Goal: Task Accomplishment & Management: Complete application form

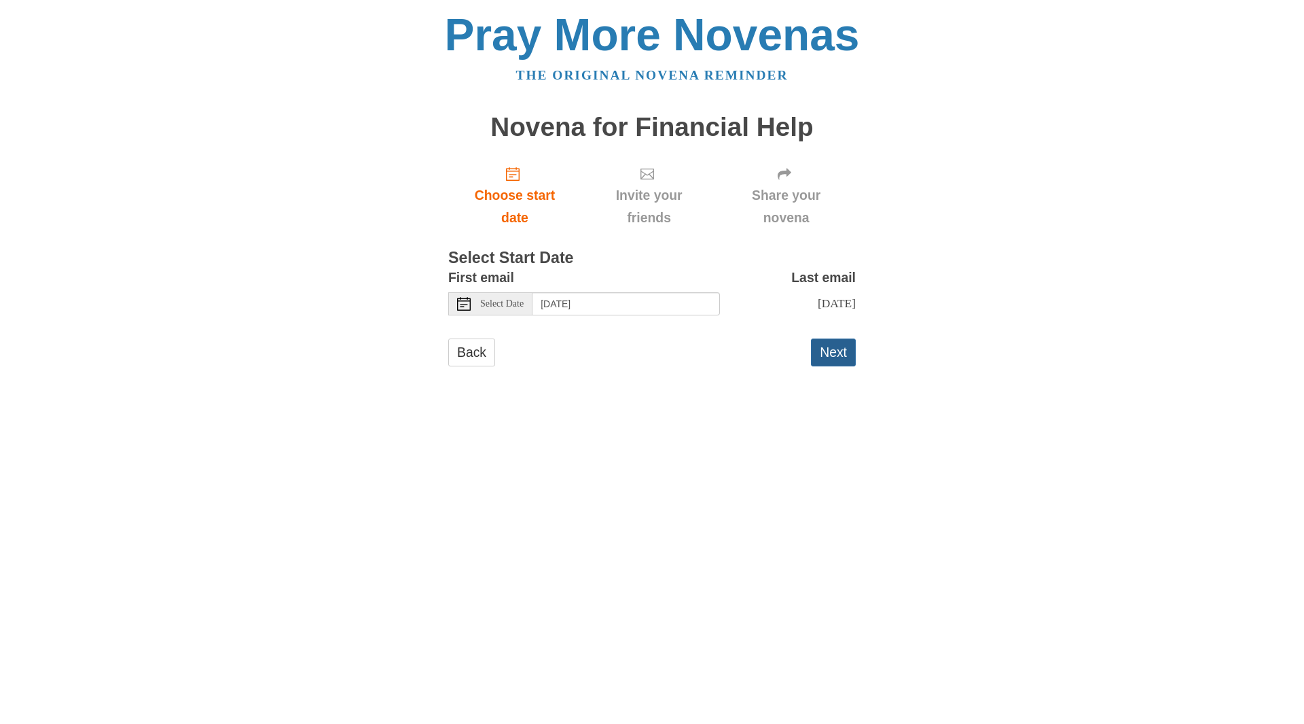
click at [832, 366] on button "Next" at bounding box center [833, 352] width 45 height 28
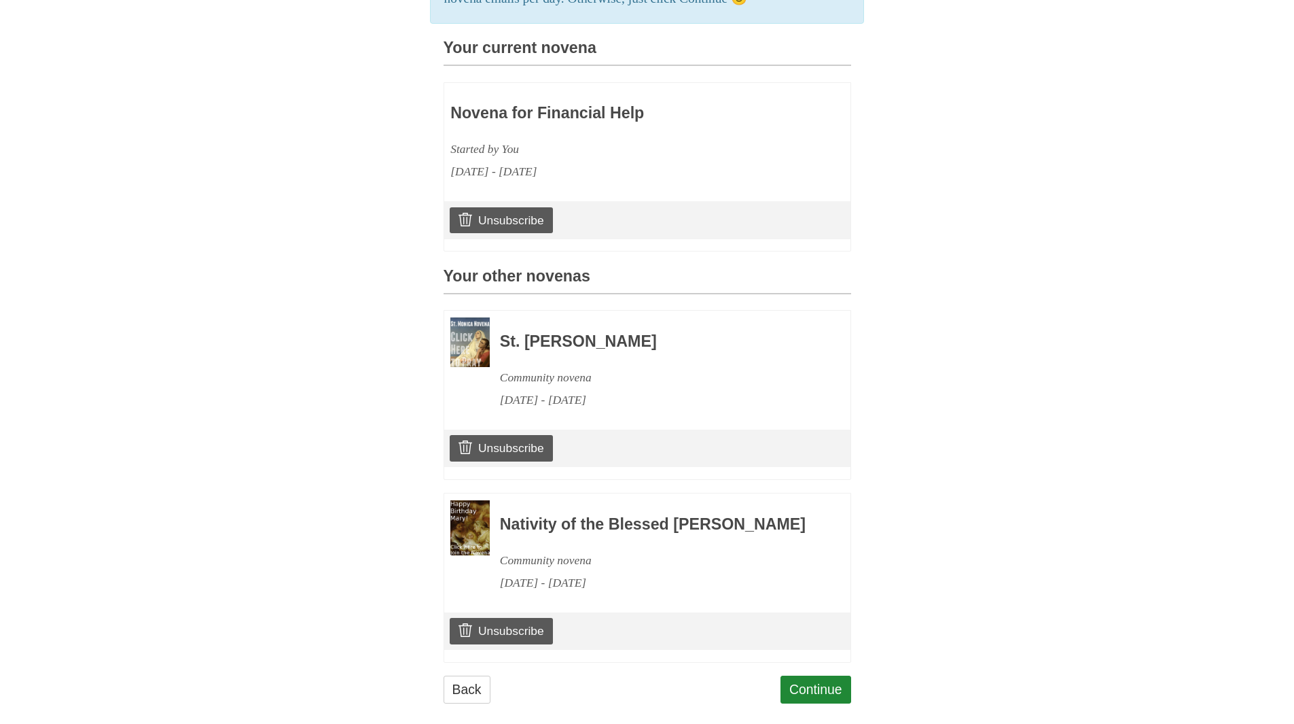
scroll to position [399, 0]
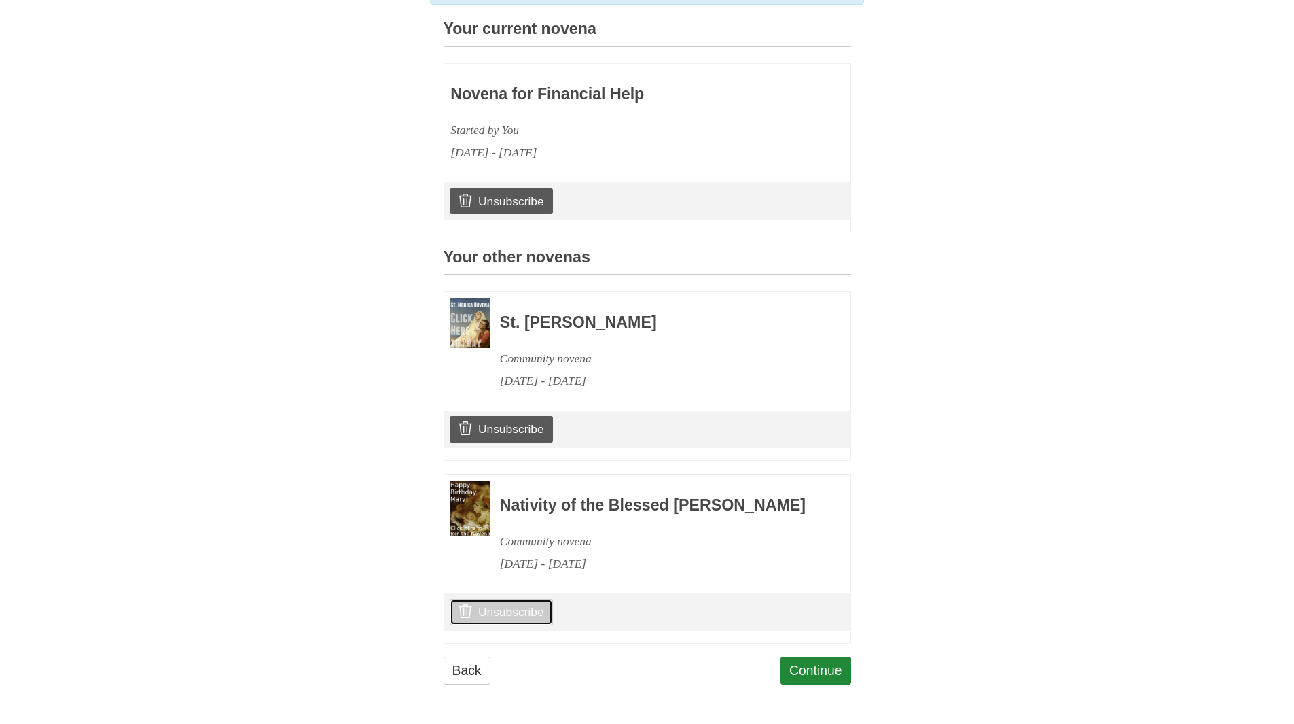
click at [482, 607] on link "Unsubscribe" at bounding box center [501, 612] width 103 height 26
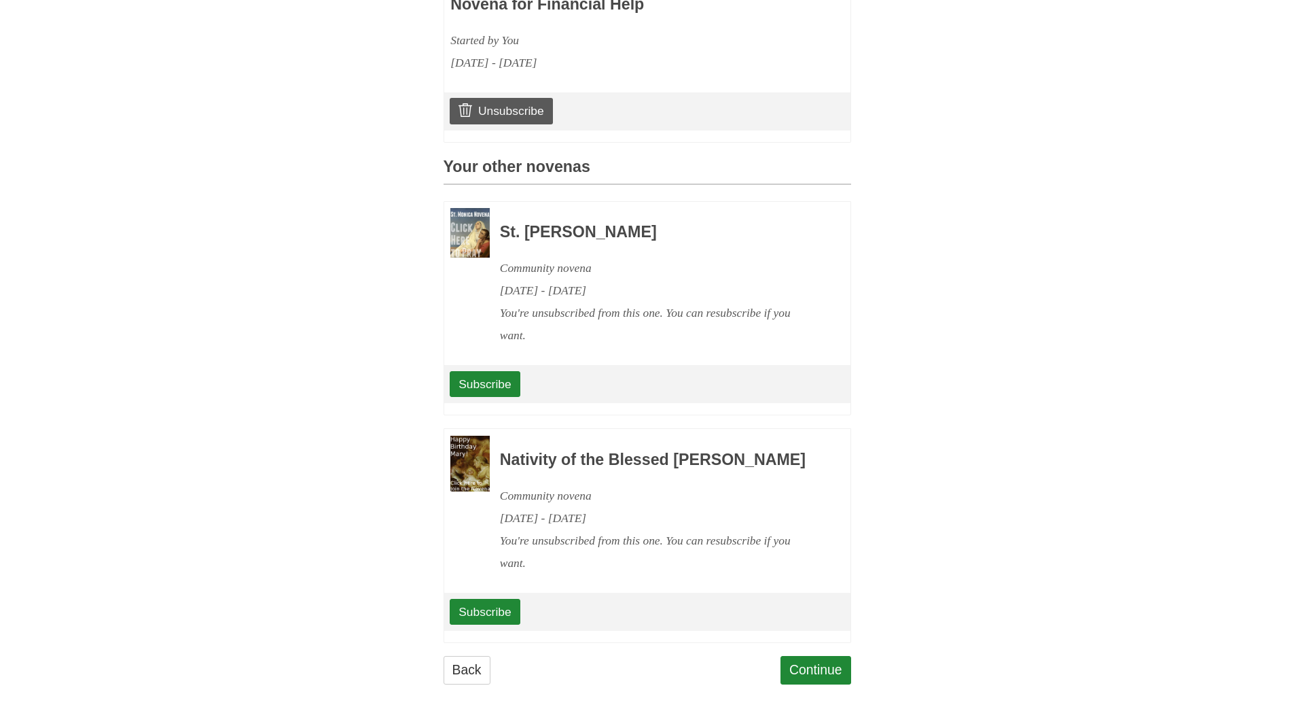
scroll to position [552, 0]
click at [813, 673] on link "Continue" at bounding box center [816, 670] width 71 height 28
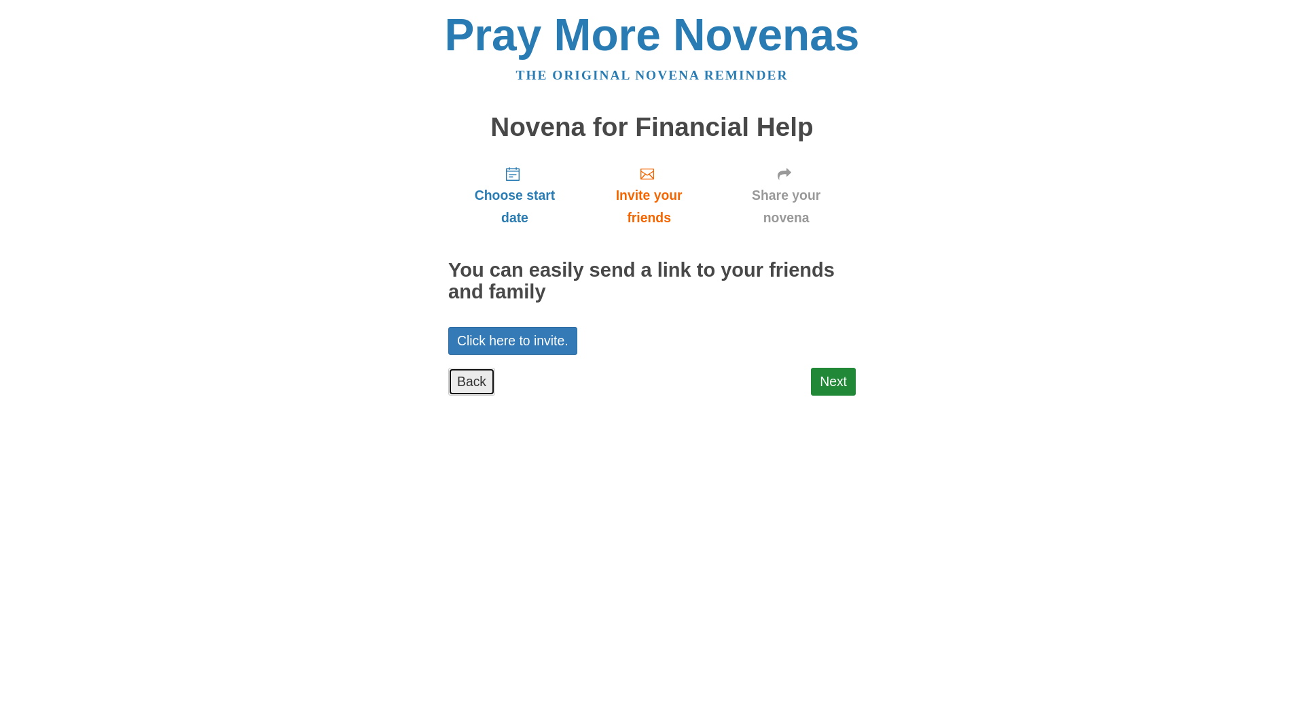
click at [465, 380] on link "Back" at bounding box center [471, 382] width 47 height 28
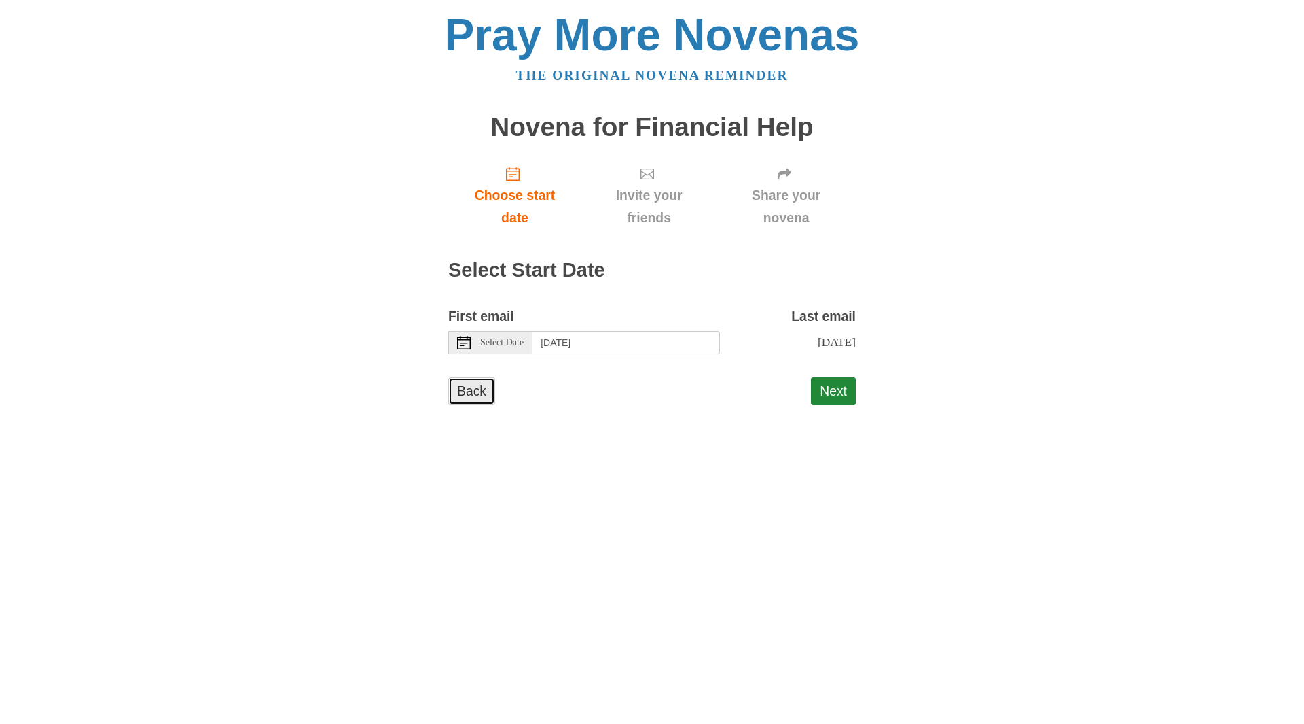
click at [482, 405] on link "Back" at bounding box center [471, 391] width 47 height 28
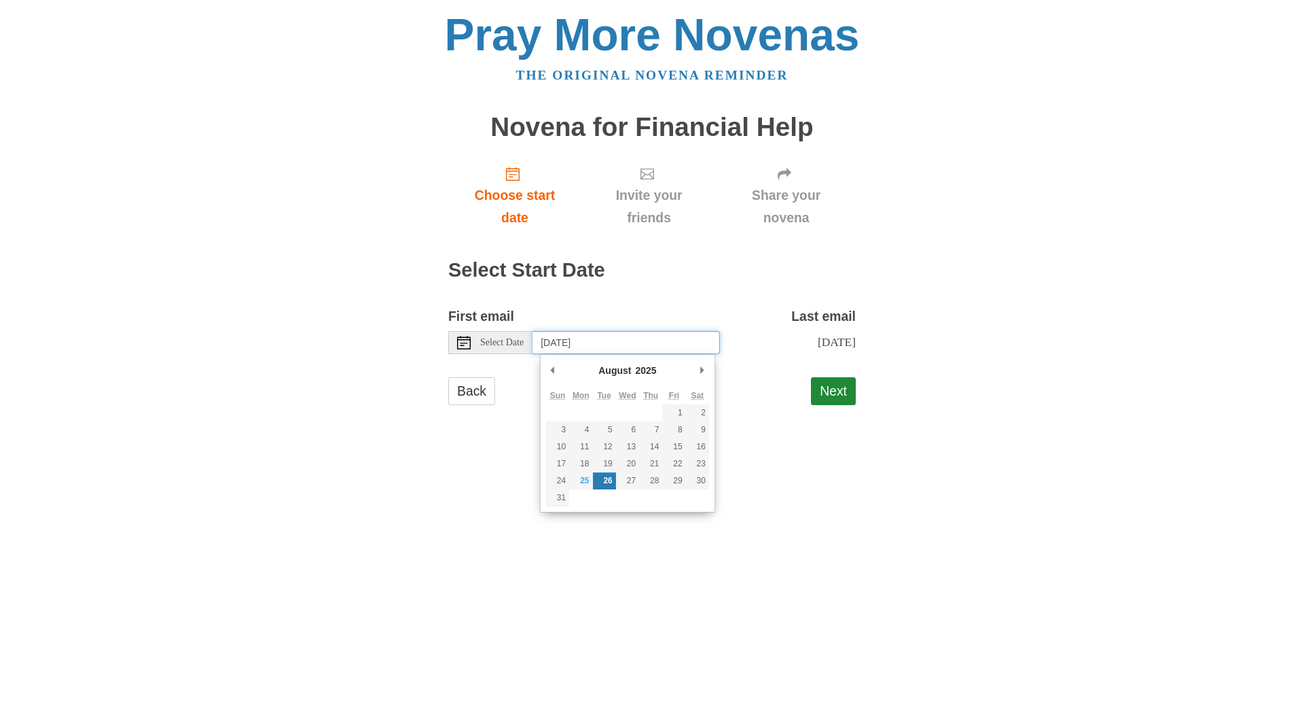
click at [606, 344] on input "Tuesday, August 26th" at bounding box center [627, 342] width 188 height 23
type input "Monday, August 25th"
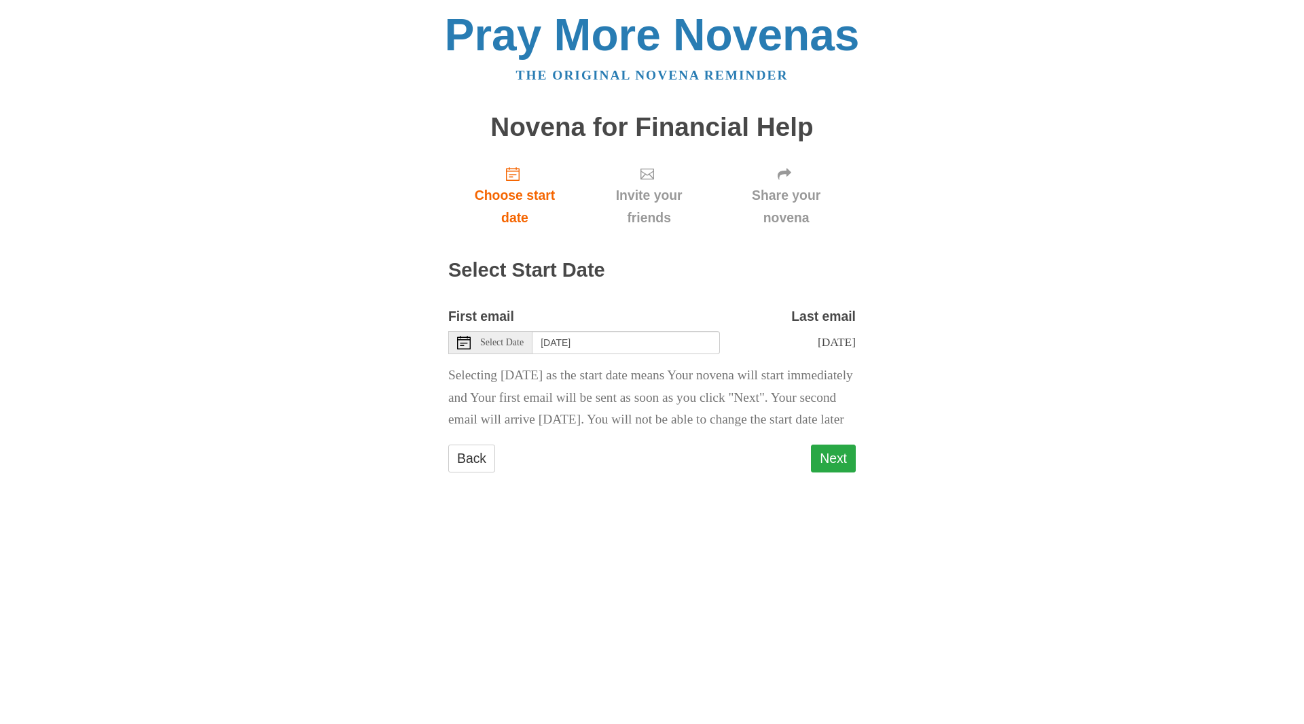
click at [847, 472] on button "Next" at bounding box center [833, 458] width 45 height 28
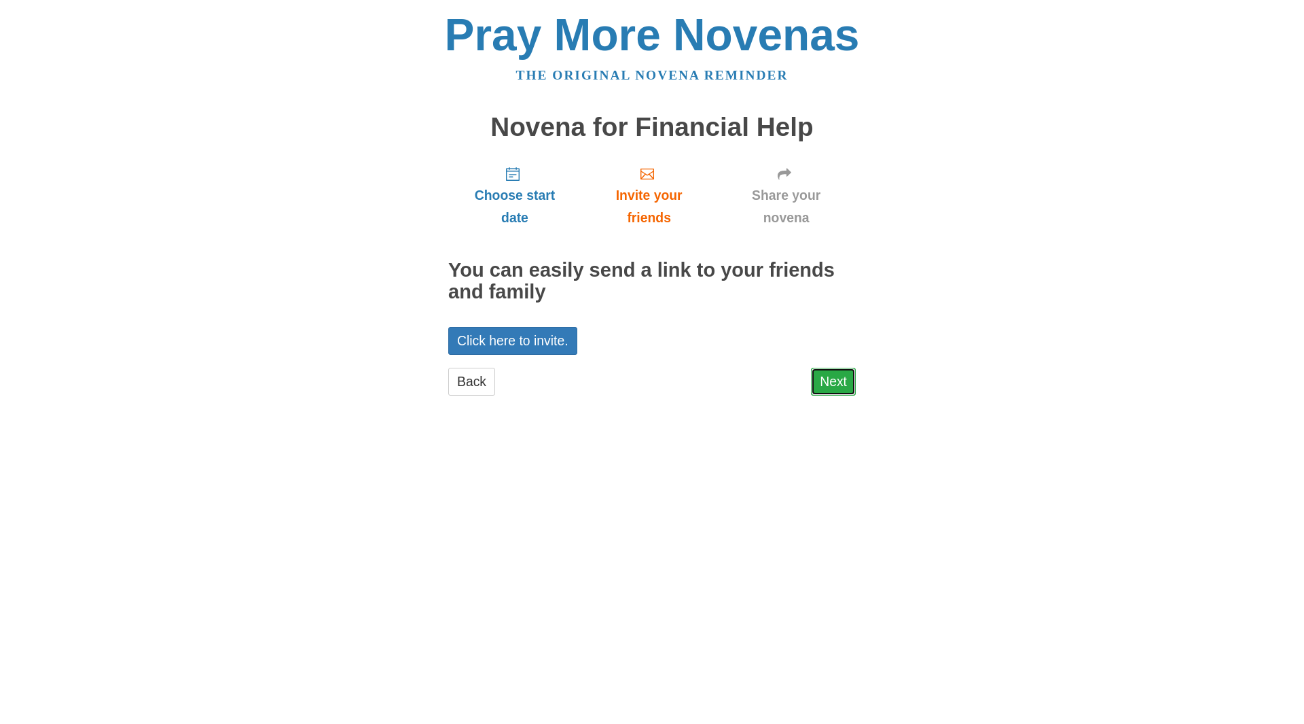
click at [831, 383] on link "Next" at bounding box center [833, 382] width 45 height 28
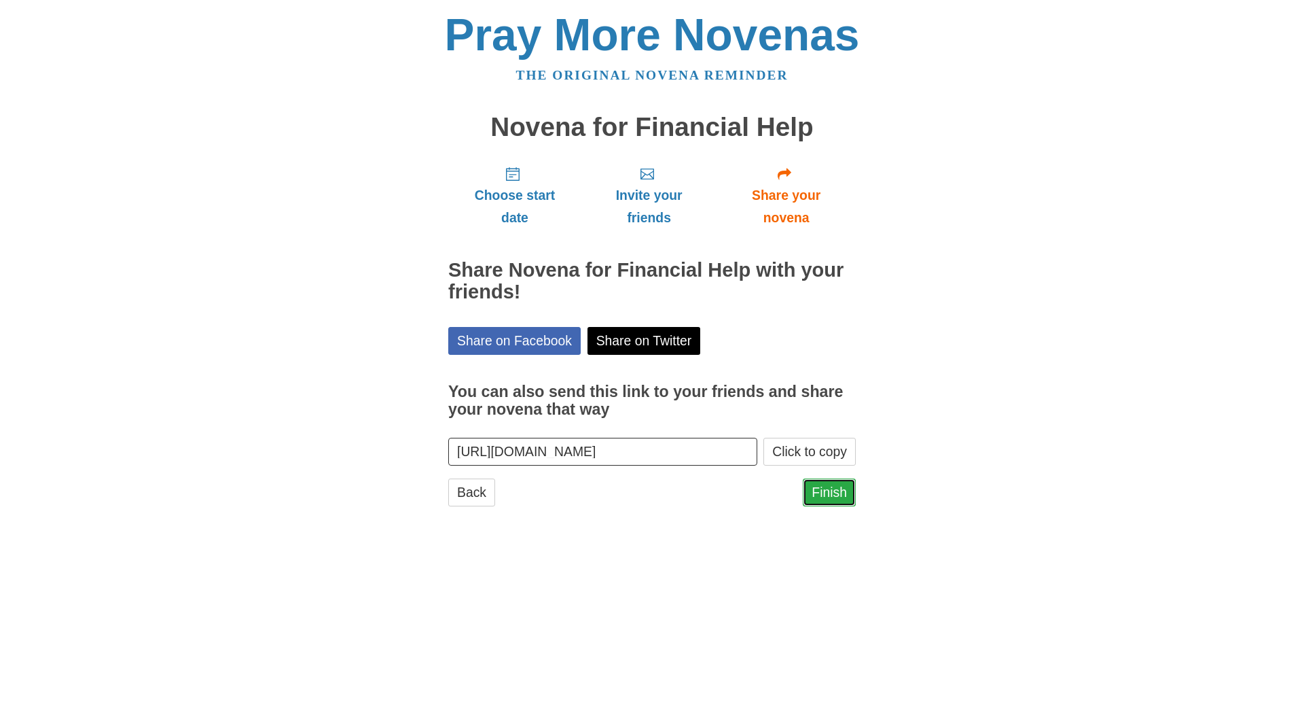
click at [831, 495] on link "Finish" at bounding box center [829, 492] width 53 height 28
